Goal: Browse casually

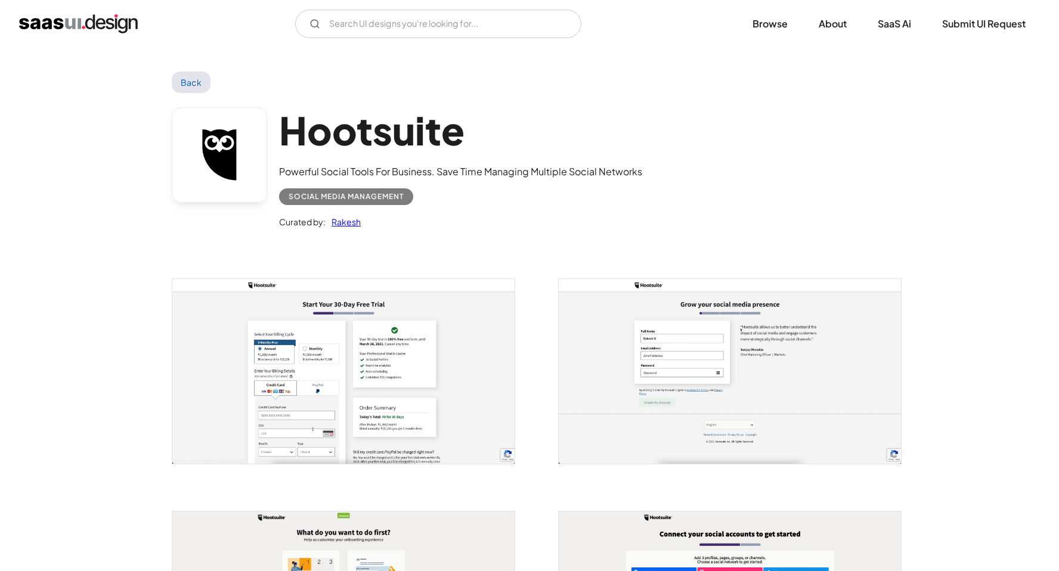
click at [344, 339] on img "open lightbox" at bounding box center [343, 371] width 342 height 185
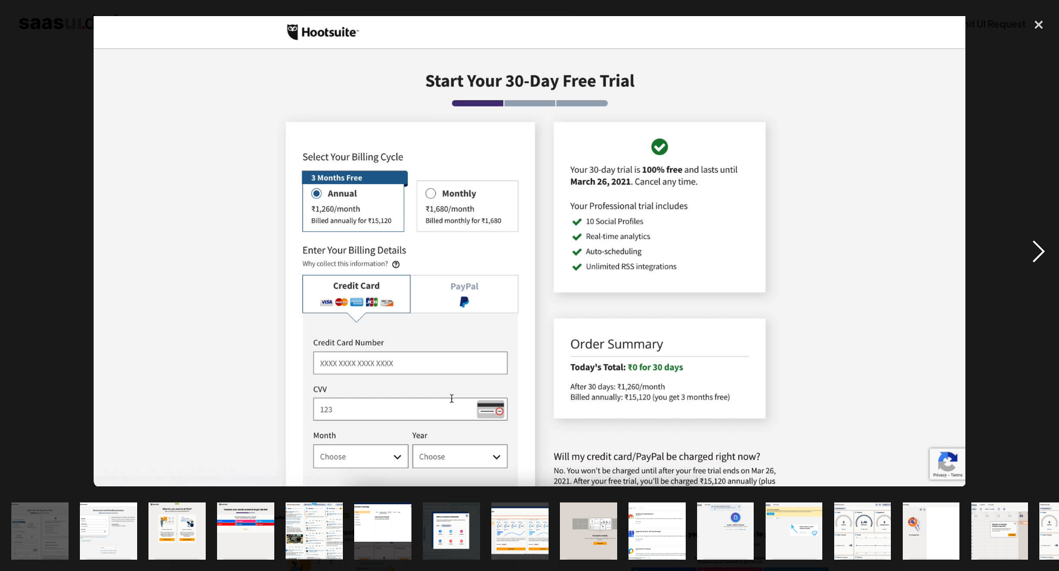
click at [1038, 242] on div "next image" at bounding box center [1039, 251] width 41 height 480
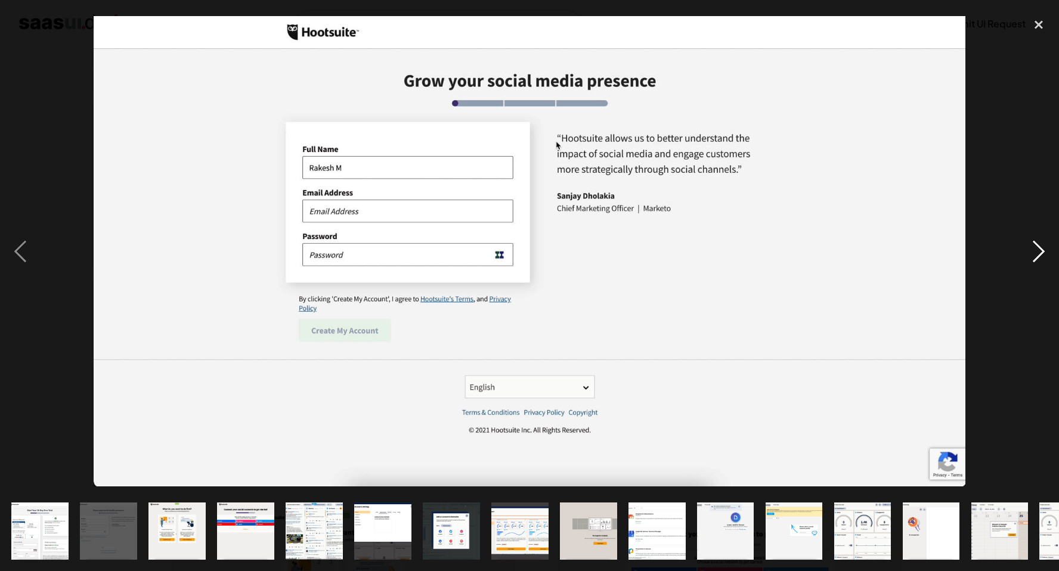
click at [1038, 242] on div "next image" at bounding box center [1039, 251] width 41 height 480
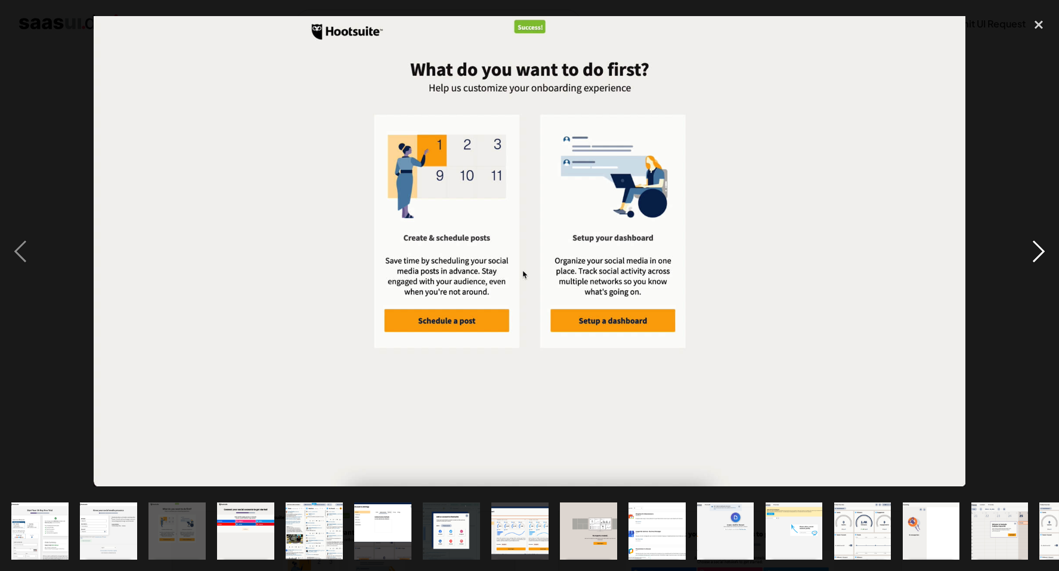
click at [1038, 242] on div "next image" at bounding box center [1039, 251] width 41 height 480
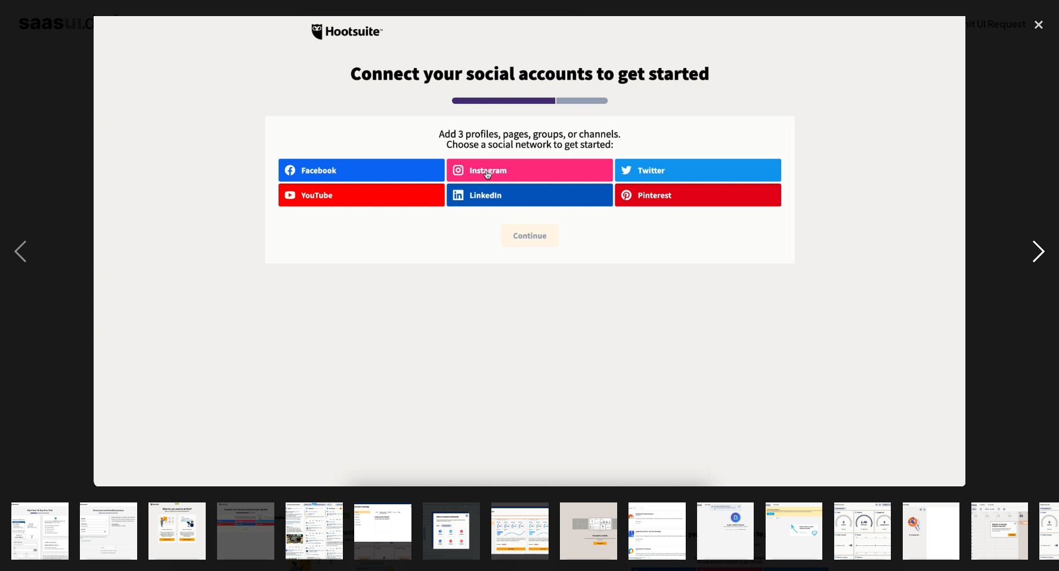
click at [1038, 242] on div "next image" at bounding box center [1039, 251] width 41 height 480
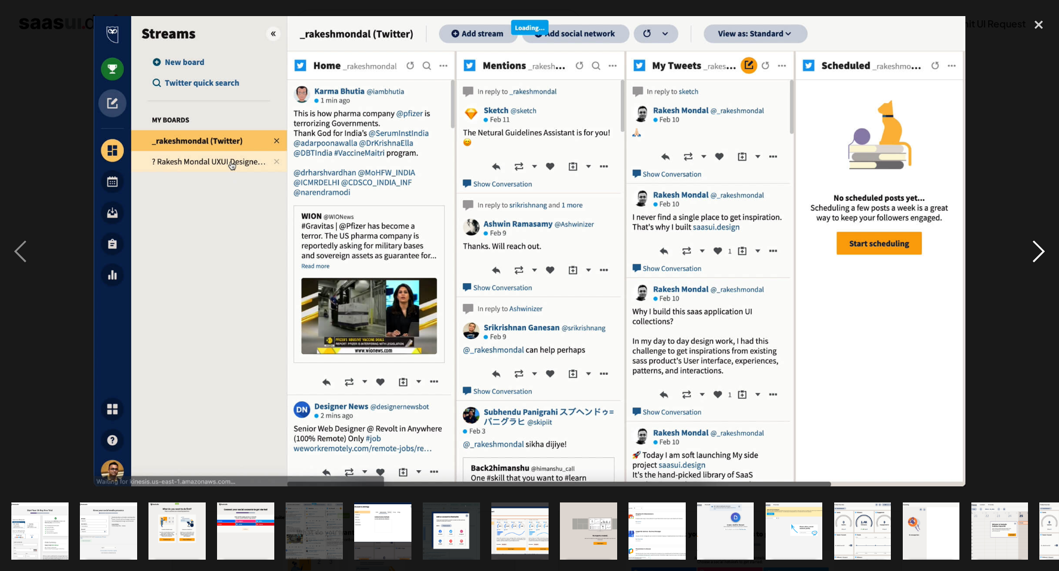
click at [1038, 242] on div "next image" at bounding box center [1039, 251] width 41 height 480
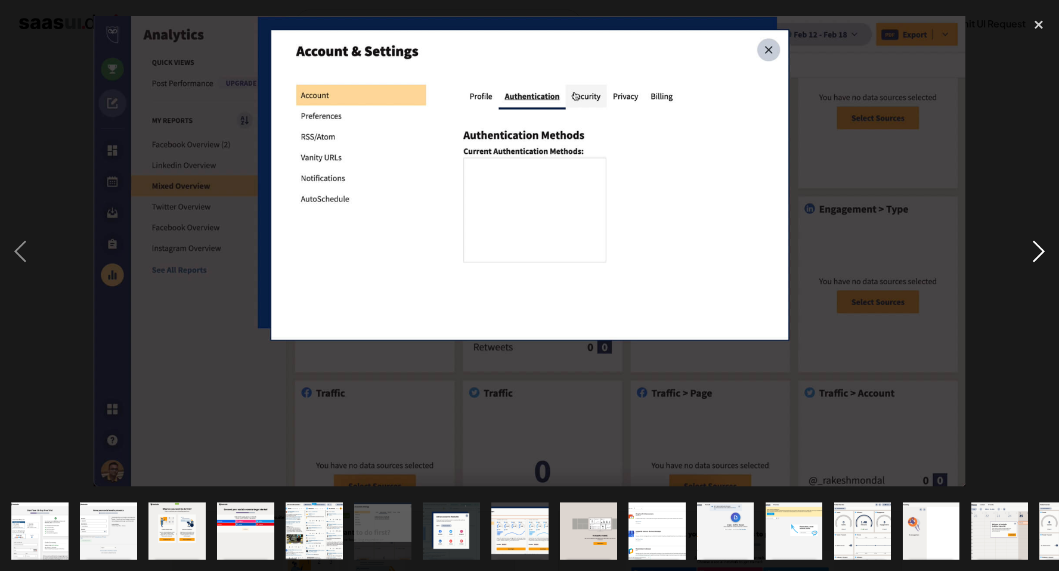
click at [1038, 242] on div "next image" at bounding box center [1039, 251] width 41 height 480
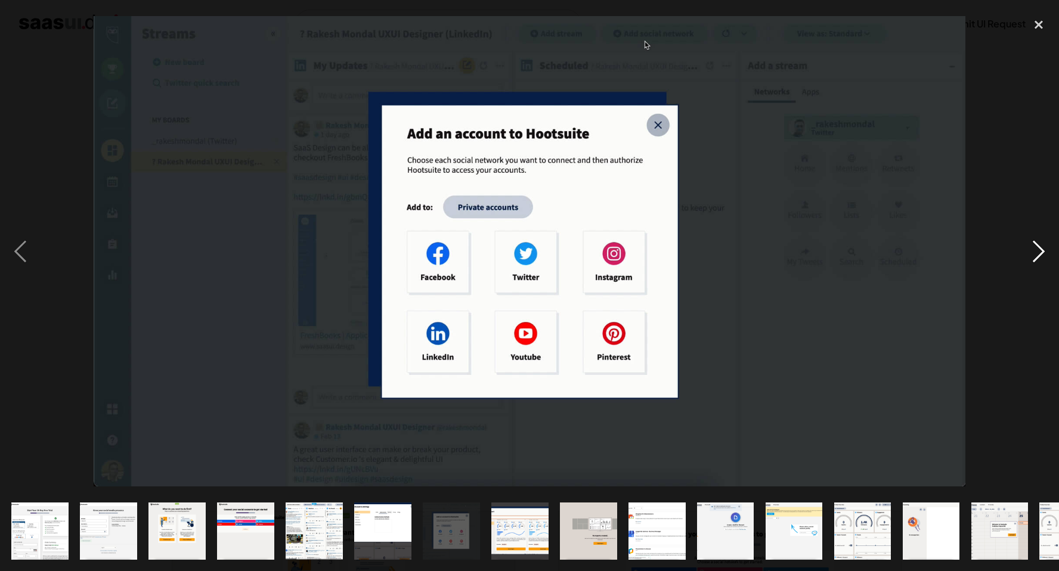
click at [1038, 242] on div "next image" at bounding box center [1039, 251] width 41 height 480
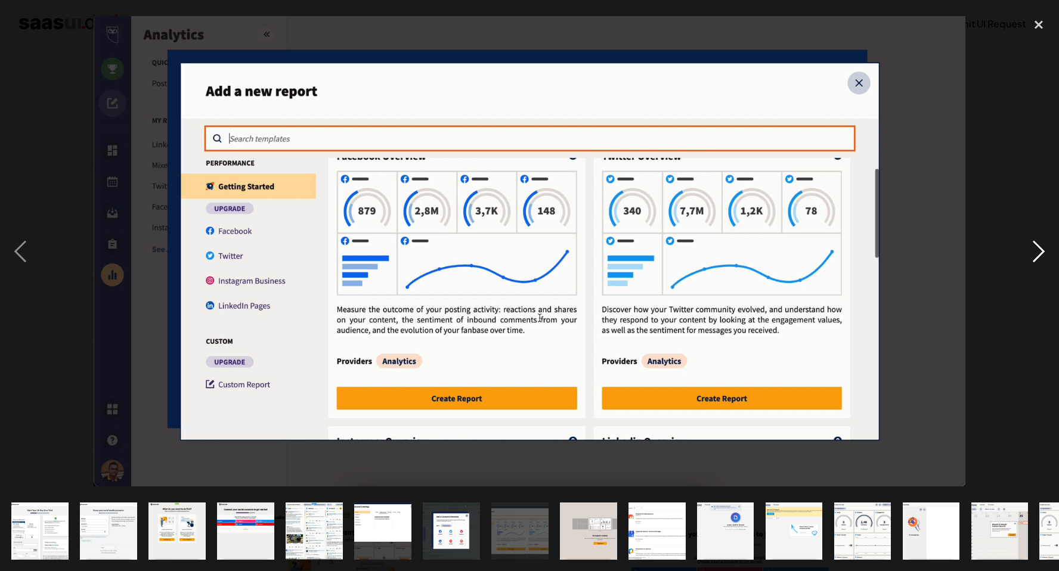
click at [1038, 242] on div "next image" at bounding box center [1039, 251] width 41 height 480
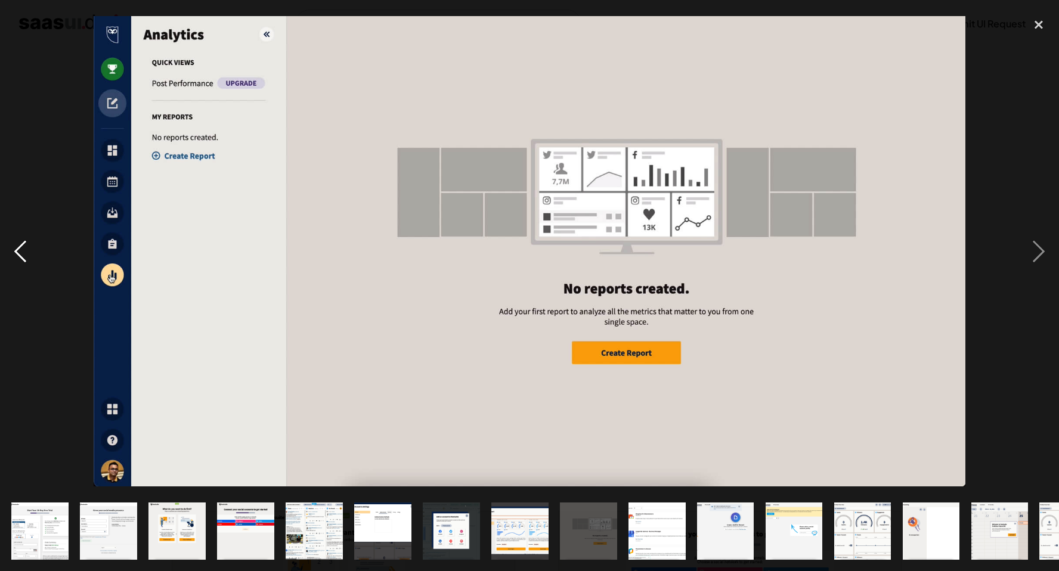
click at [22, 246] on div "previous image" at bounding box center [20, 251] width 41 height 480
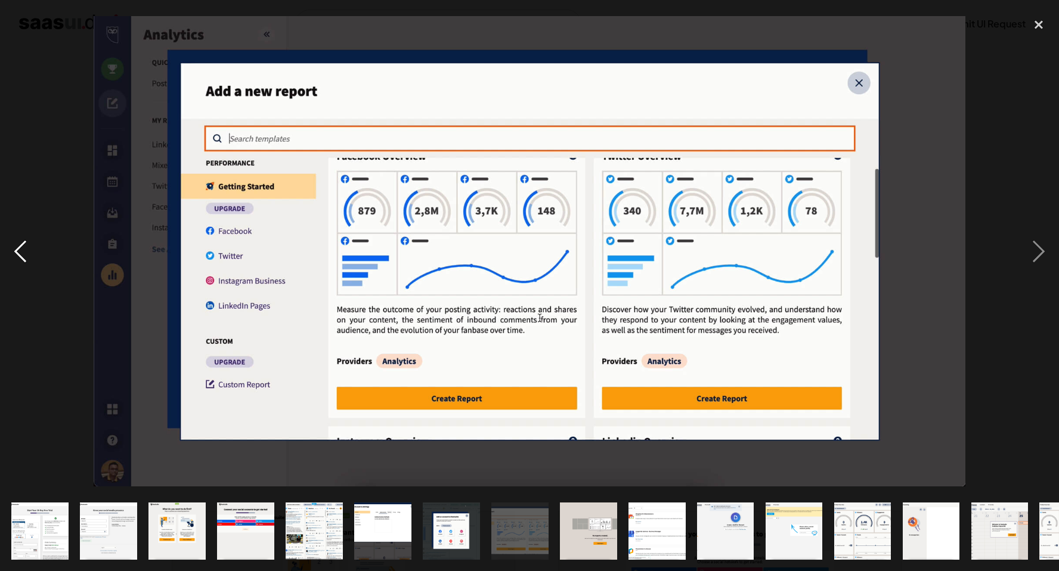
click at [22, 246] on div "previous image" at bounding box center [20, 251] width 41 height 480
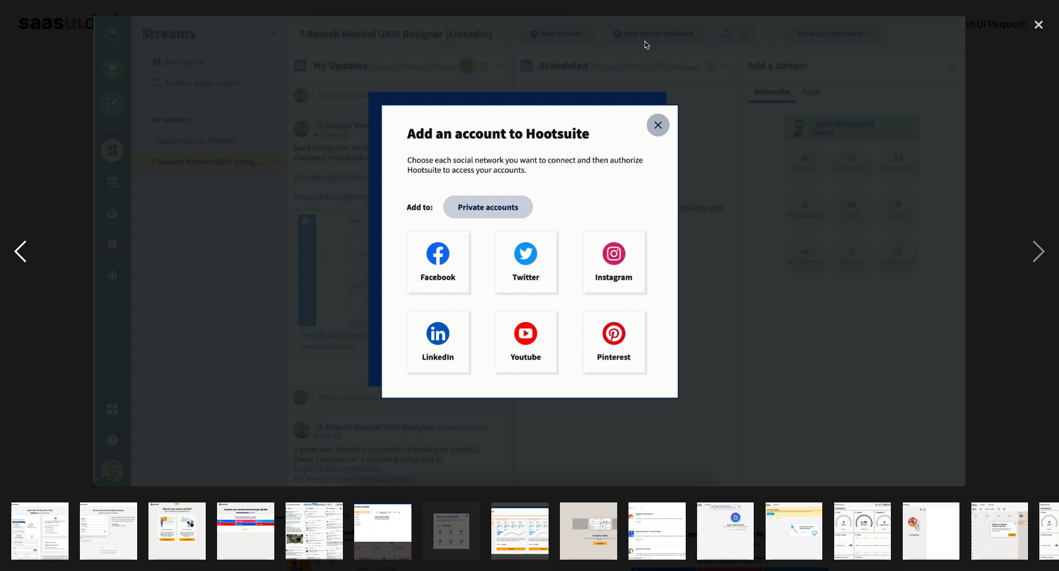
click at [22, 246] on div "previous image" at bounding box center [20, 251] width 41 height 480
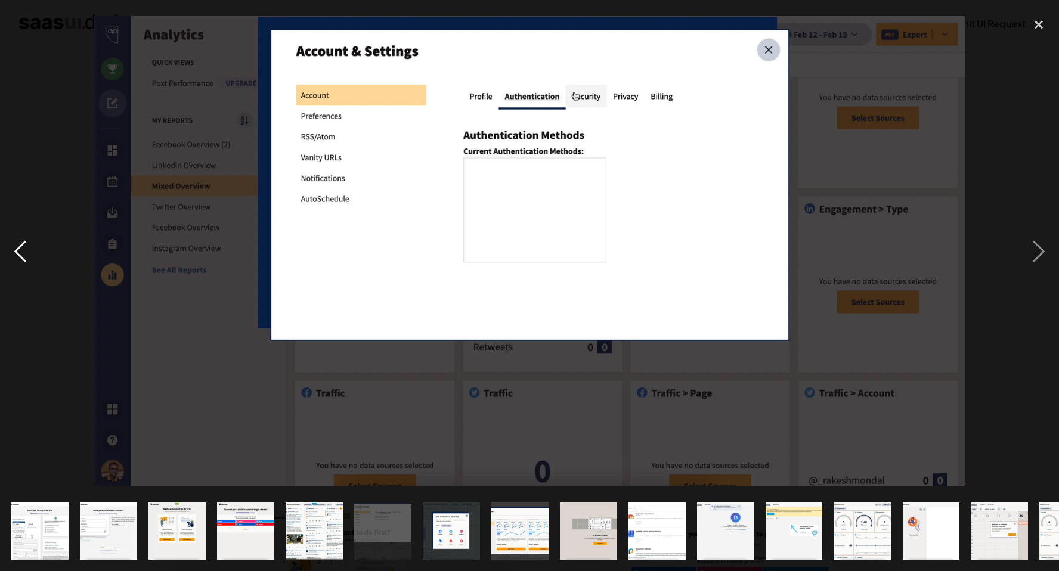
click at [22, 246] on div "previous image" at bounding box center [20, 251] width 41 height 480
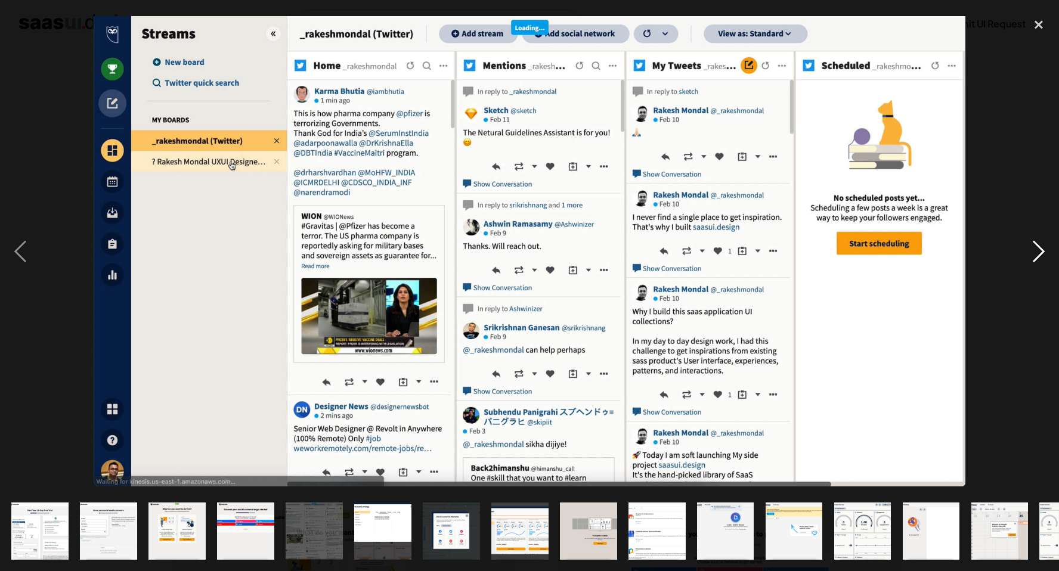
click at [1040, 253] on div "next image" at bounding box center [1039, 251] width 41 height 480
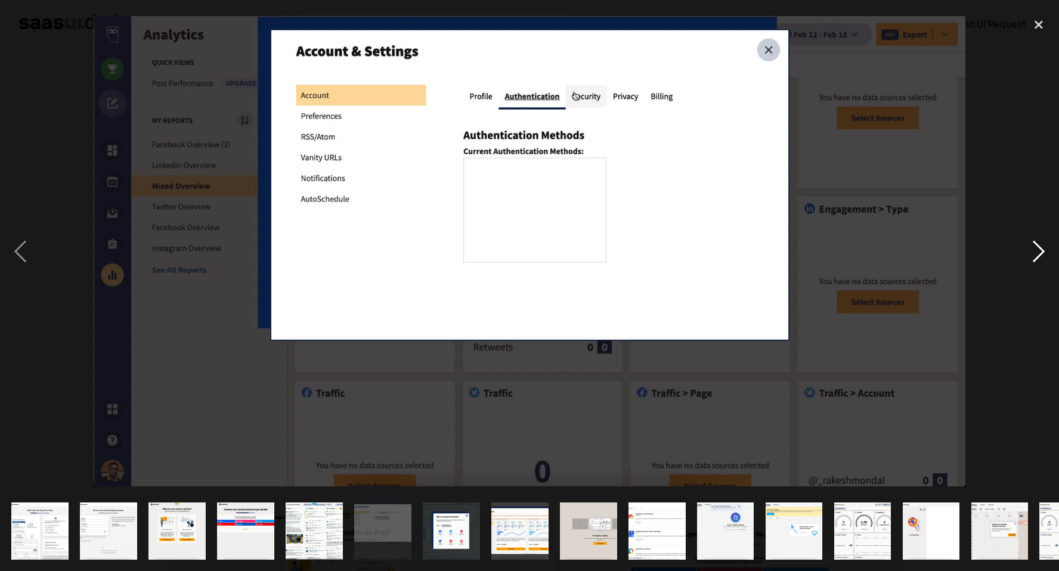
click at [1040, 253] on div "next image" at bounding box center [1039, 251] width 41 height 480
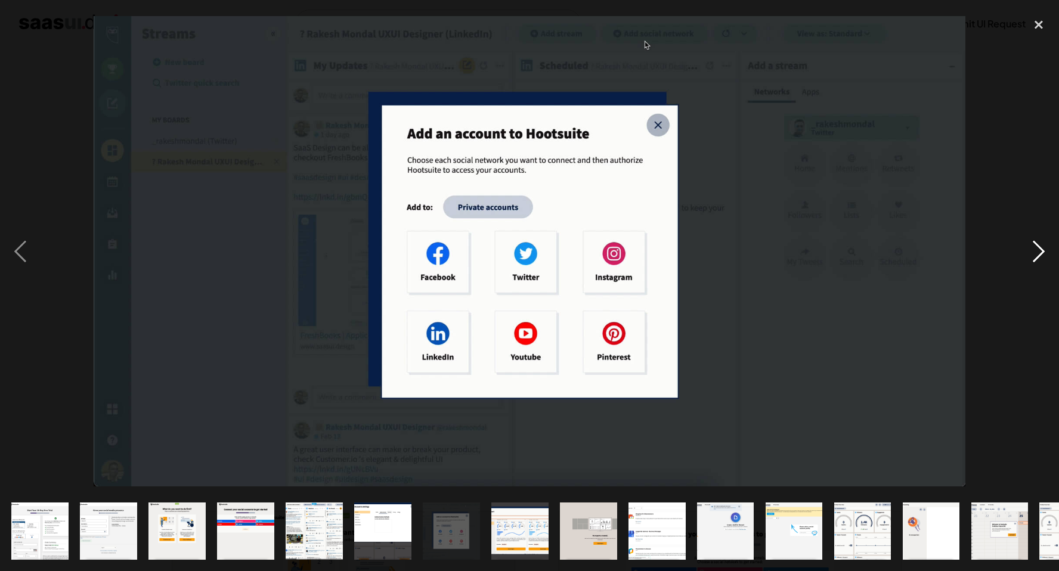
click at [1040, 253] on div "next image" at bounding box center [1039, 251] width 41 height 480
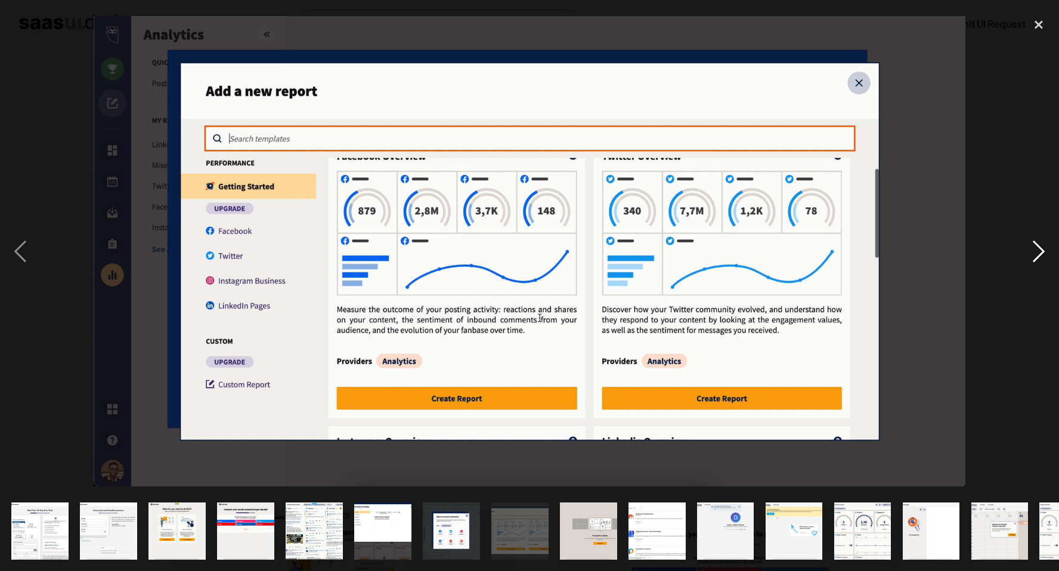
click at [1040, 253] on div "next image" at bounding box center [1039, 251] width 41 height 480
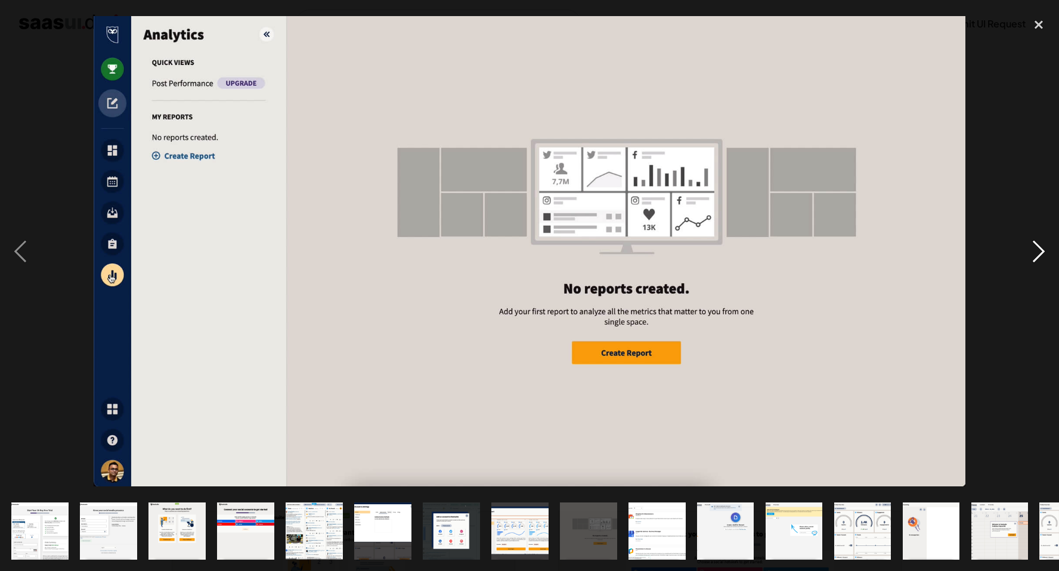
click at [1040, 253] on div "next image" at bounding box center [1039, 251] width 41 height 480
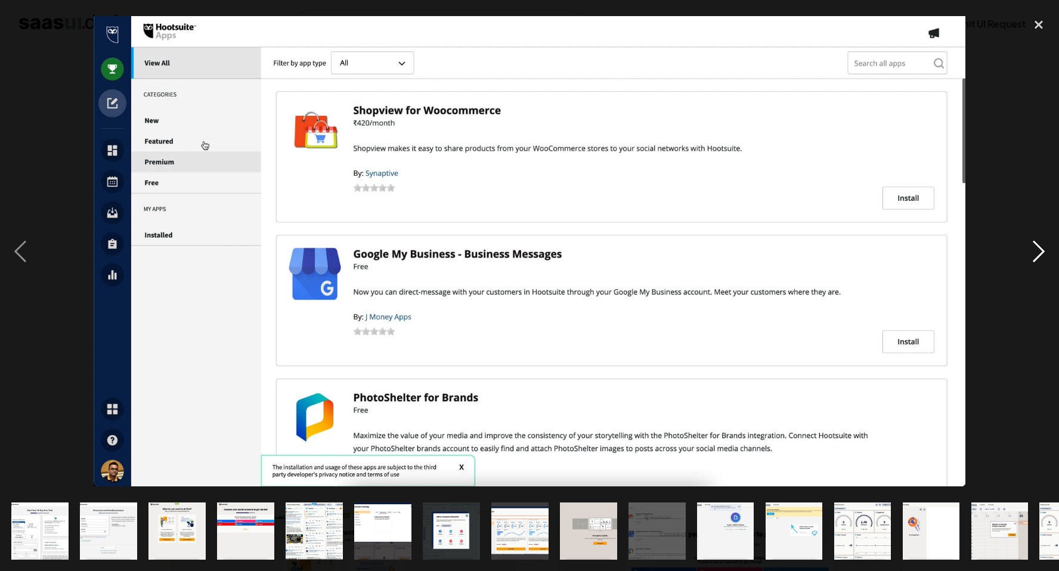
click at [1040, 253] on div "next image" at bounding box center [1039, 251] width 41 height 480
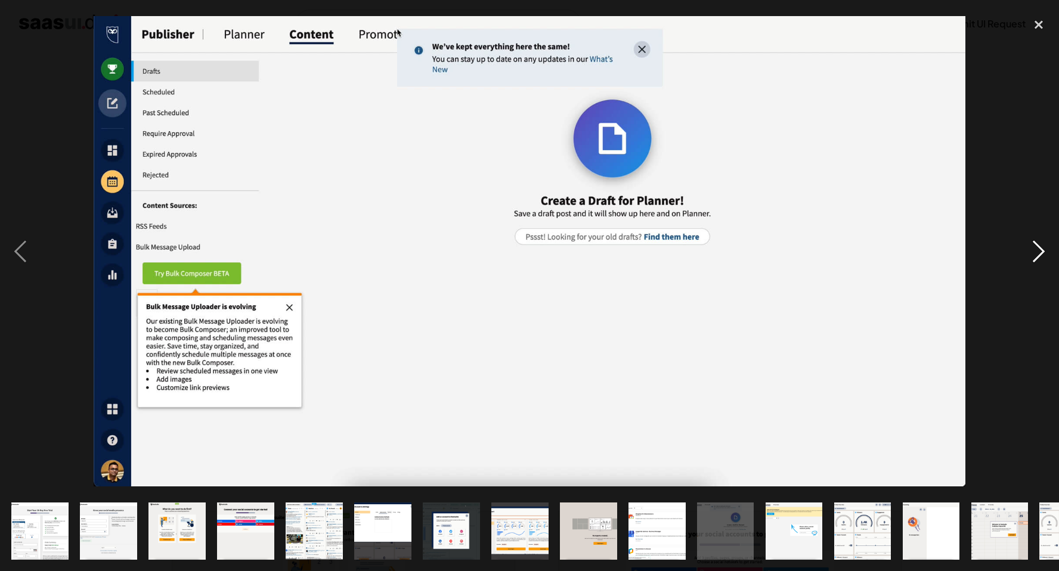
click at [1040, 253] on div "next image" at bounding box center [1039, 251] width 41 height 480
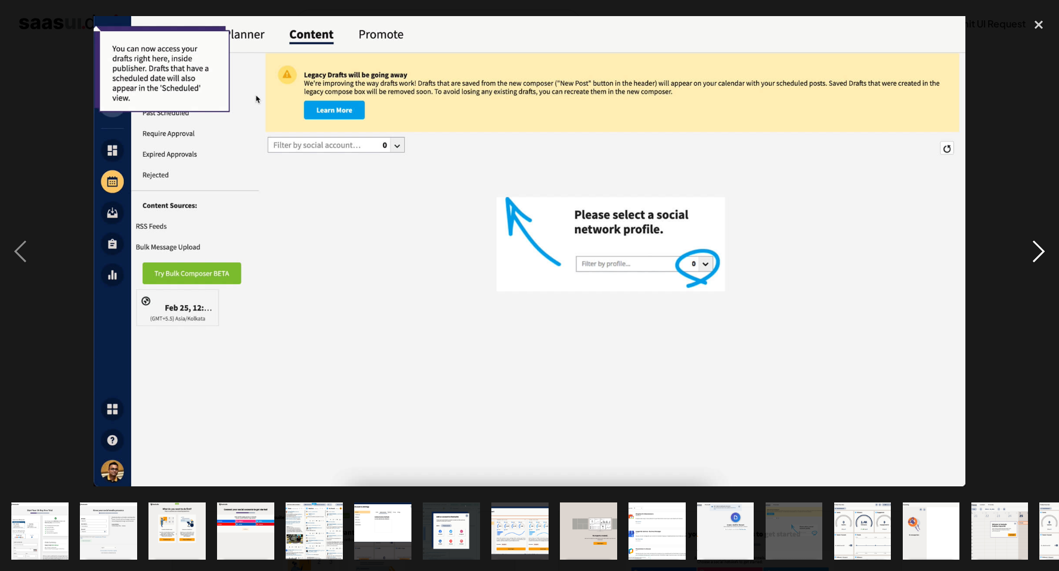
click at [1040, 253] on div "next image" at bounding box center [1039, 251] width 41 height 480
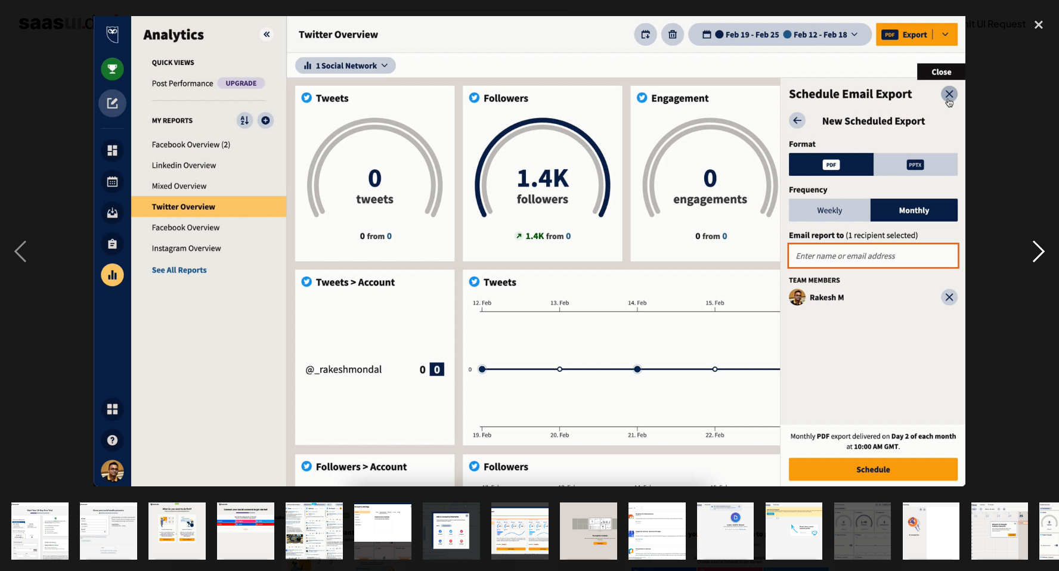
click at [1040, 253] on div "next image" at bounding box center [1039, 251] width 41 height 480
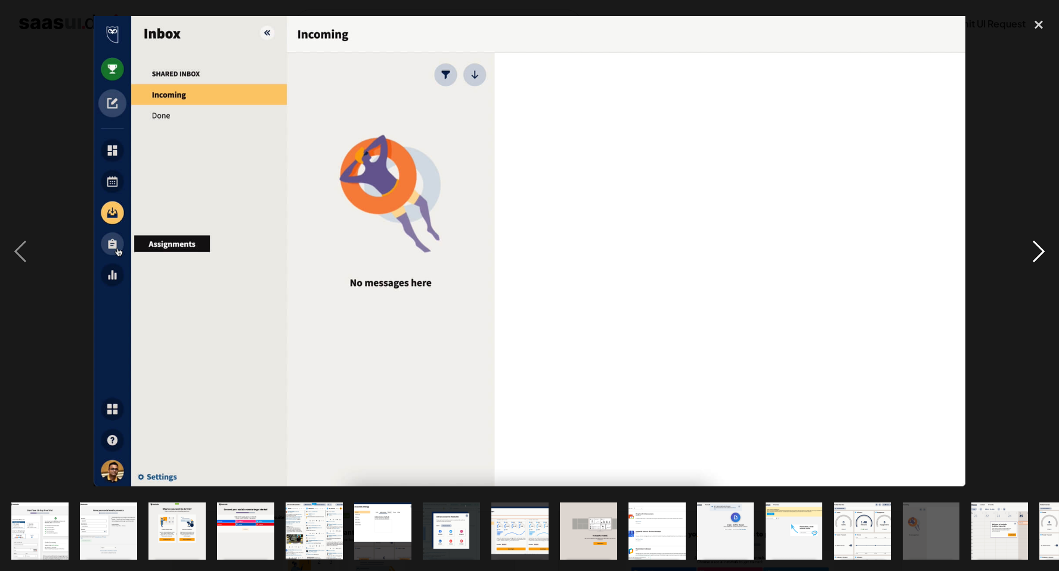
click at [1040, 253] on div "next image" at bounding box center [1039, 251] width 41 height 480
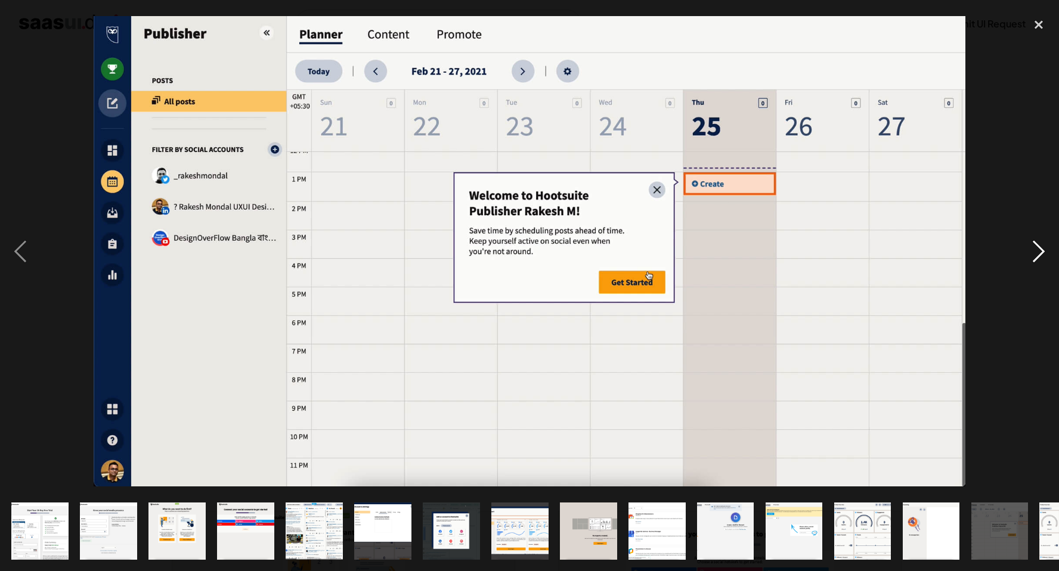
click at [1040, 253] on div "next image" at bounding box center [1039, 251] width 41 height 480
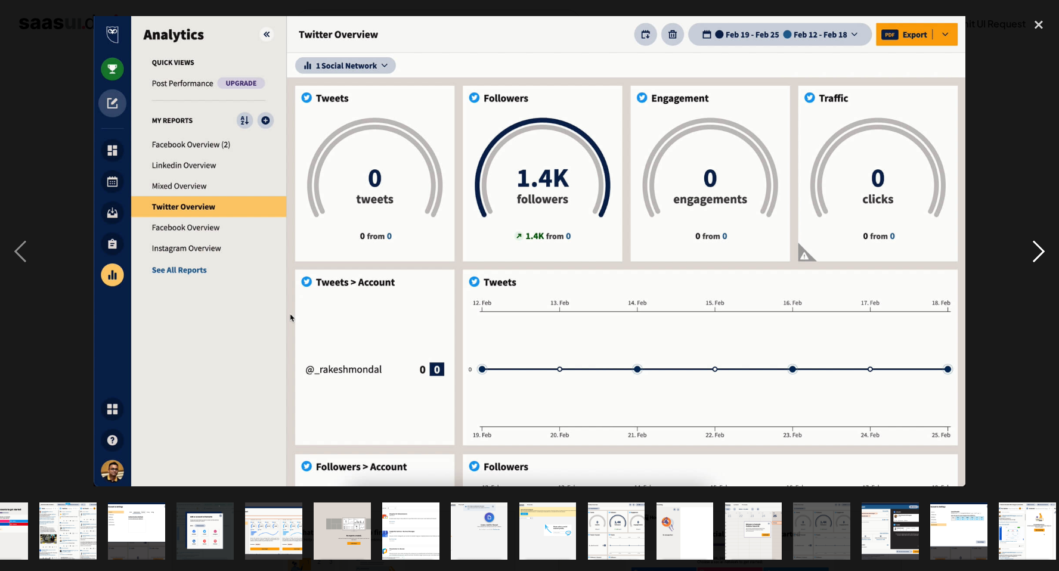
click at [1040, 253] on div "next image" at bounding box center [1039, 251] width 41 height 480
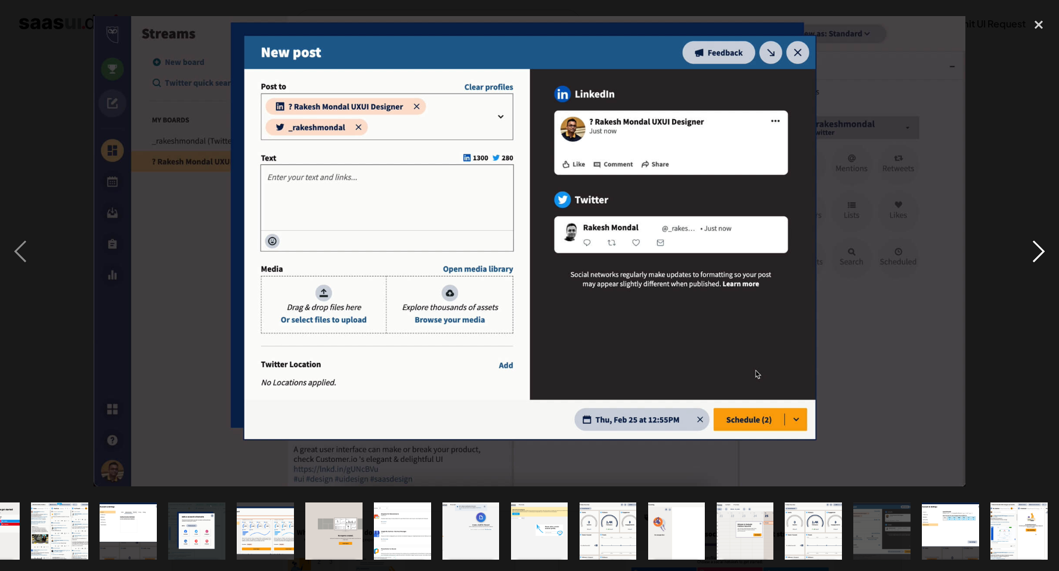
click at [1040, 253] on div "next image" at bounding box center [1039, 251] width 41 height 480
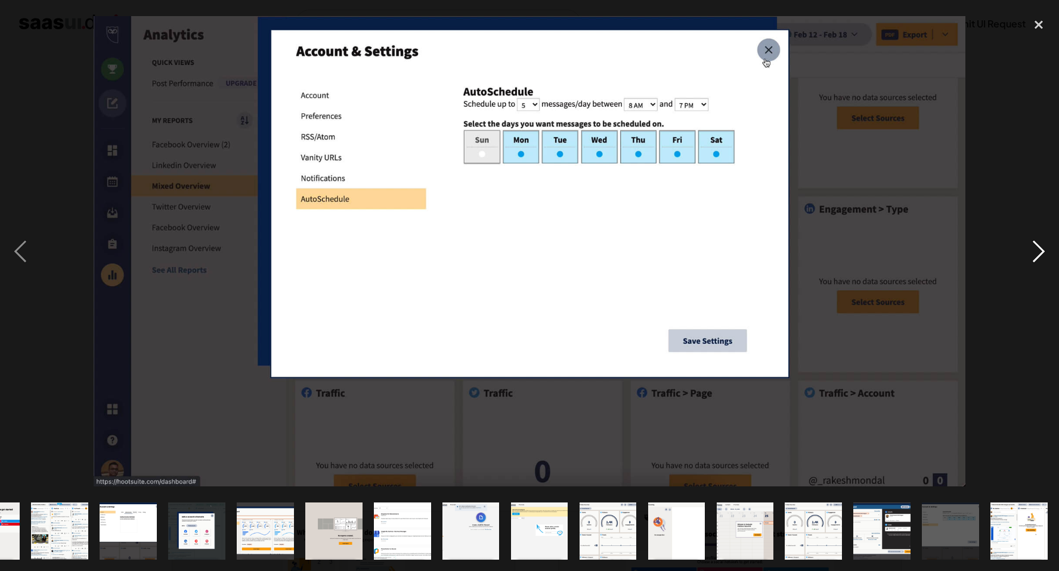
click at [1040, 253] on div "next image" at bounding box center [1039, 251] width 41 height 480
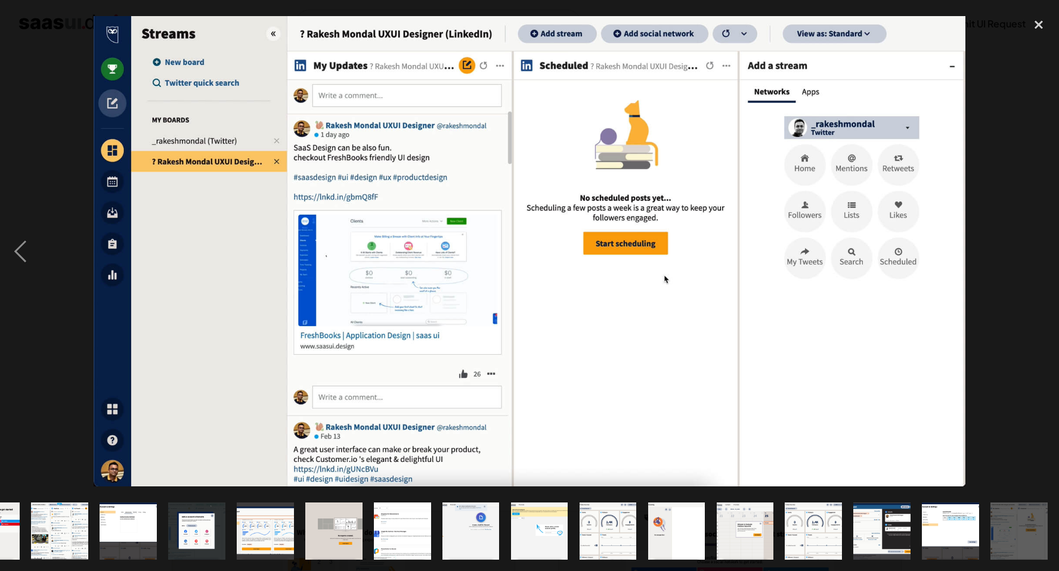
click at [1040, 253] on div "next image" at bounding box center [1039, 251] width 41 height 480
click at [1035, 22] on div "close lightbox" at bounding box center [1039, 24] width 41 height 26
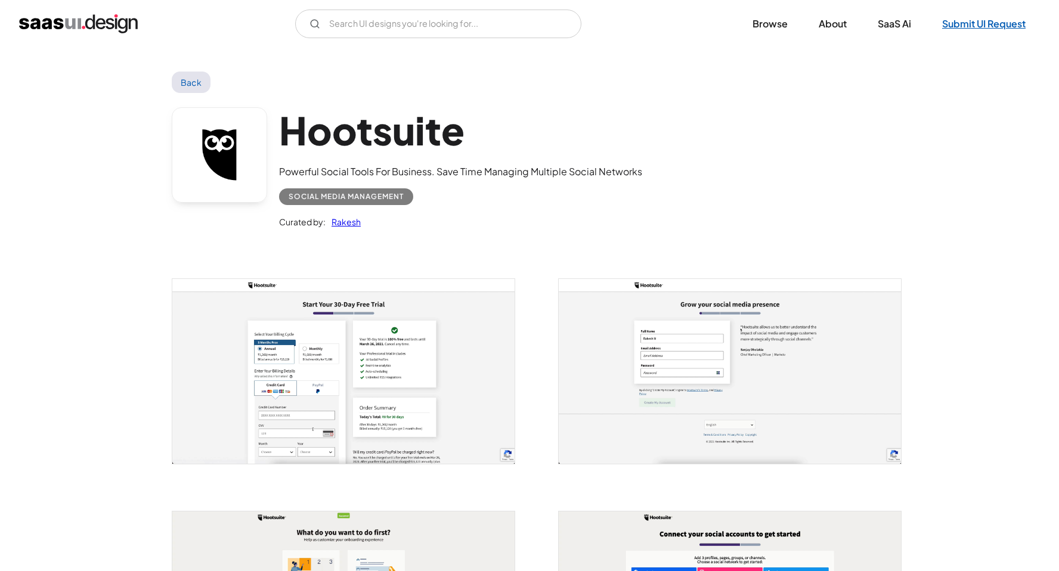
scroll to position [0, 0]
